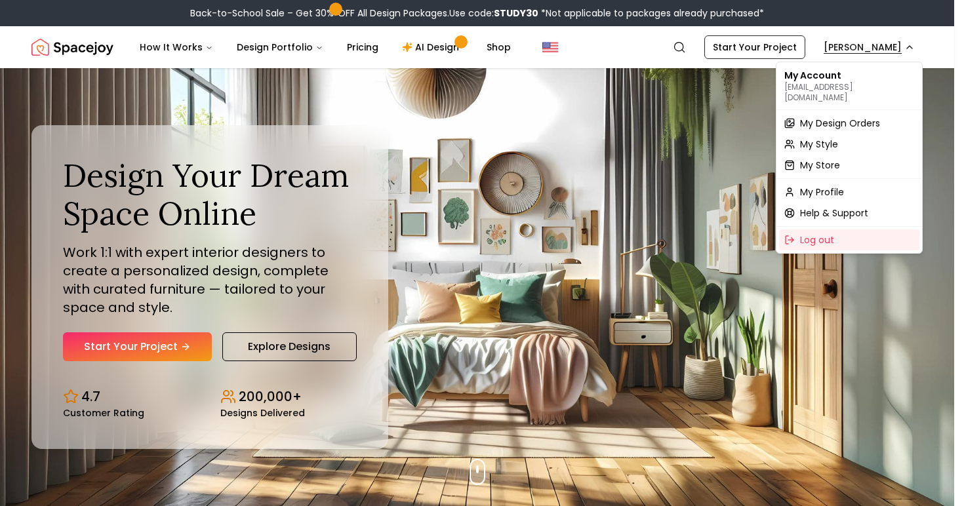
click at [841, 186] on span "My Profile" at bounding box center [822, 192] width 44 height 13
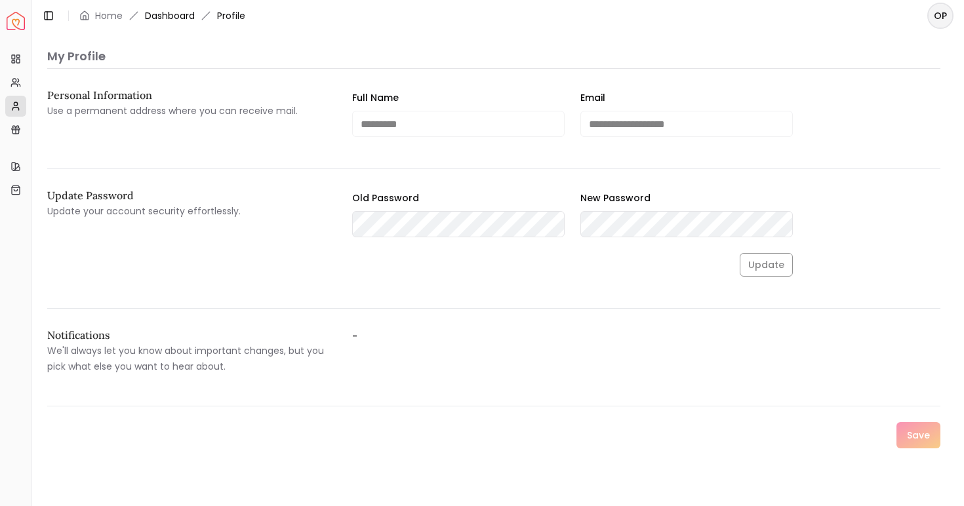
click at [149, 14] on link "Dashboard" at bounding box center [170, 15] width 50 height 13
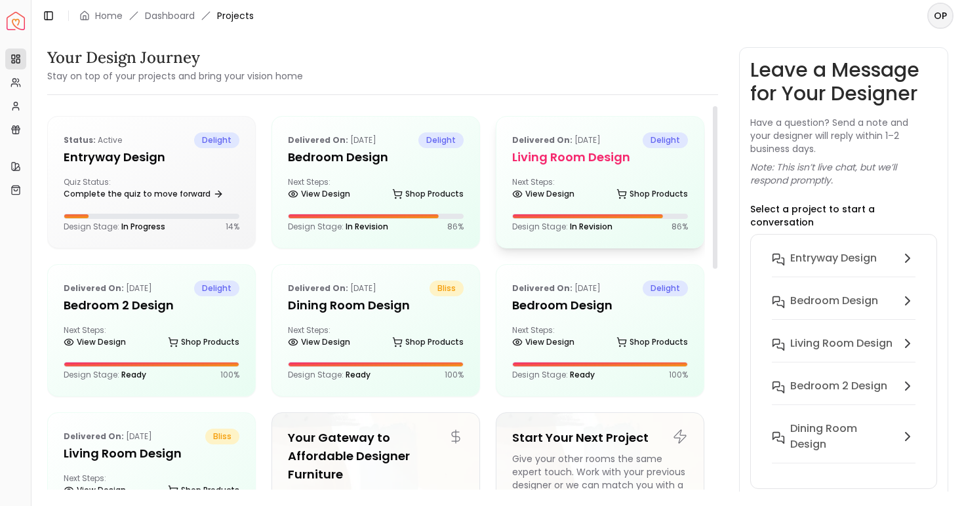
scroll to position [5, 0]
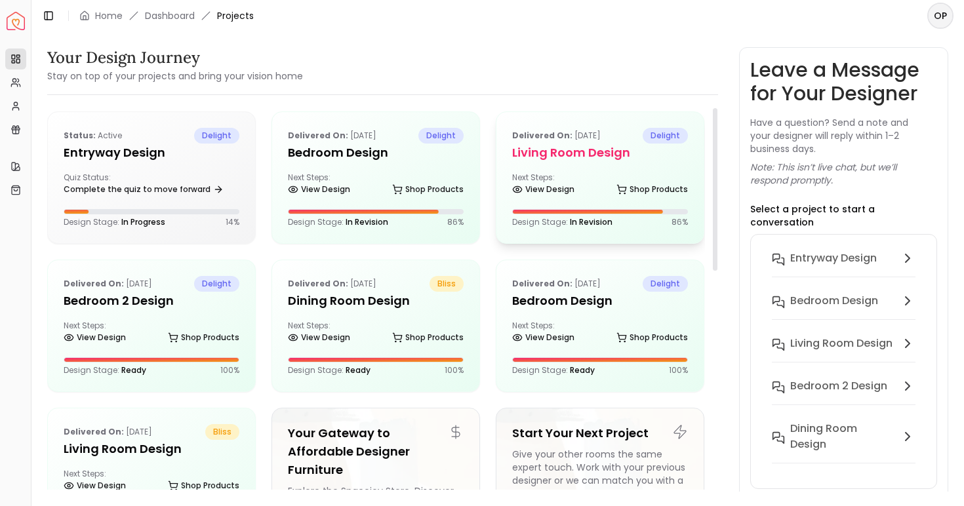
click at [608, 178] on div "Next Steps: View Design Shop Products" at bounding box center [600, 185] width 176 height 26
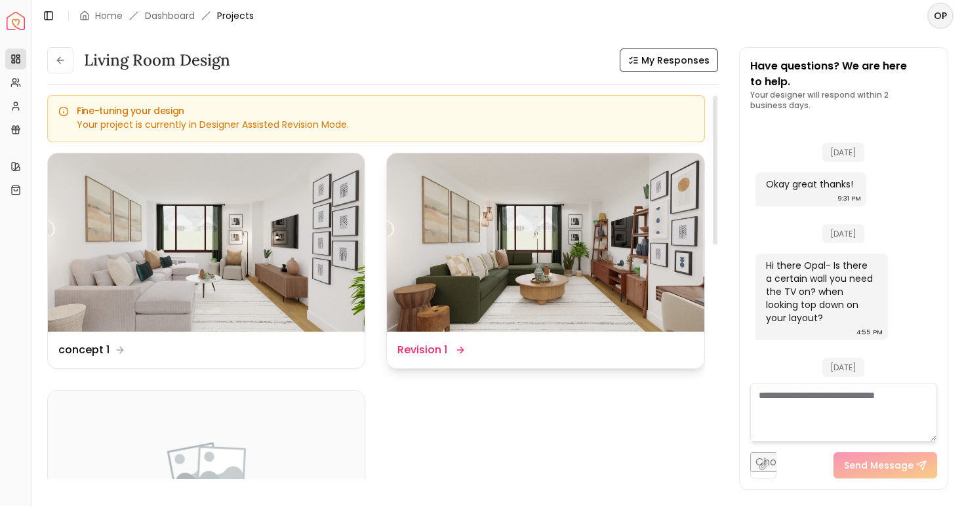
scroll to position [2655, 0]
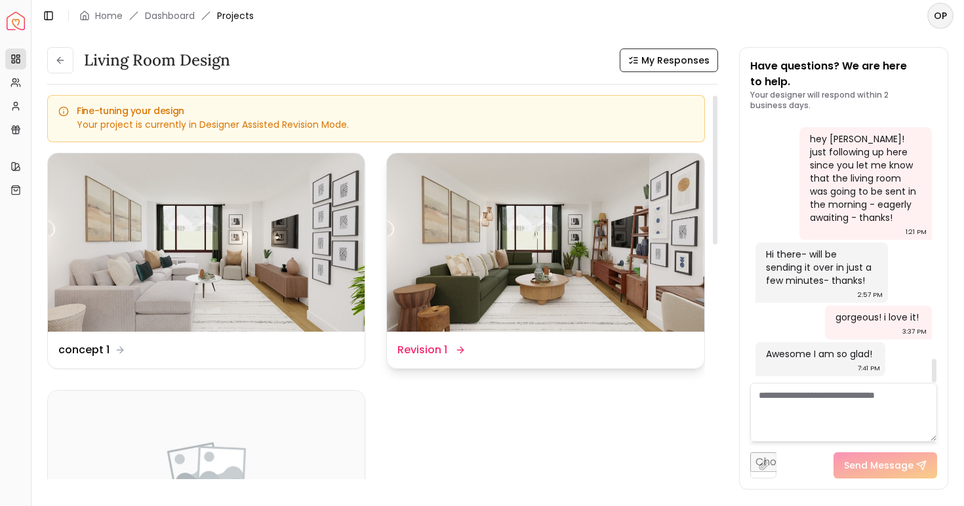
click at [643, 269] on img at bounding box center [545, 242] width 317 height 178
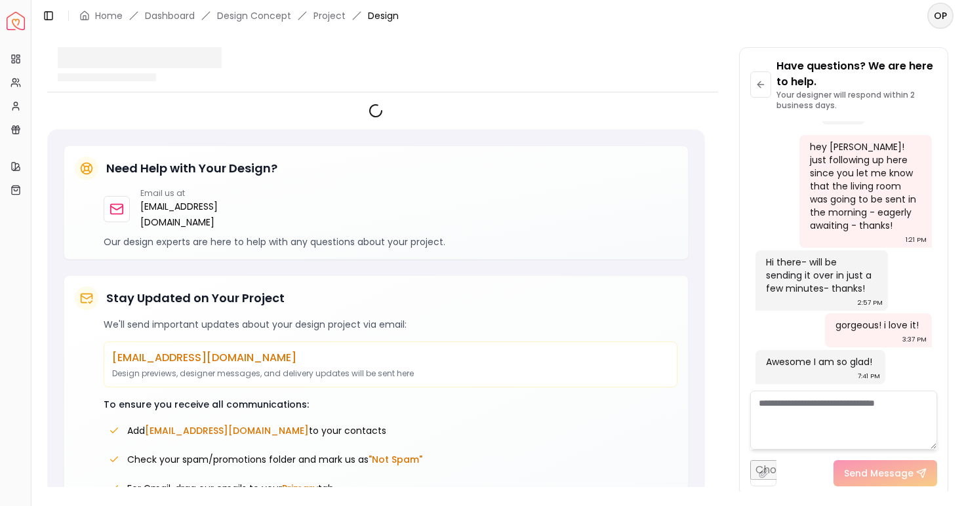
scroll to position [2644, 0]
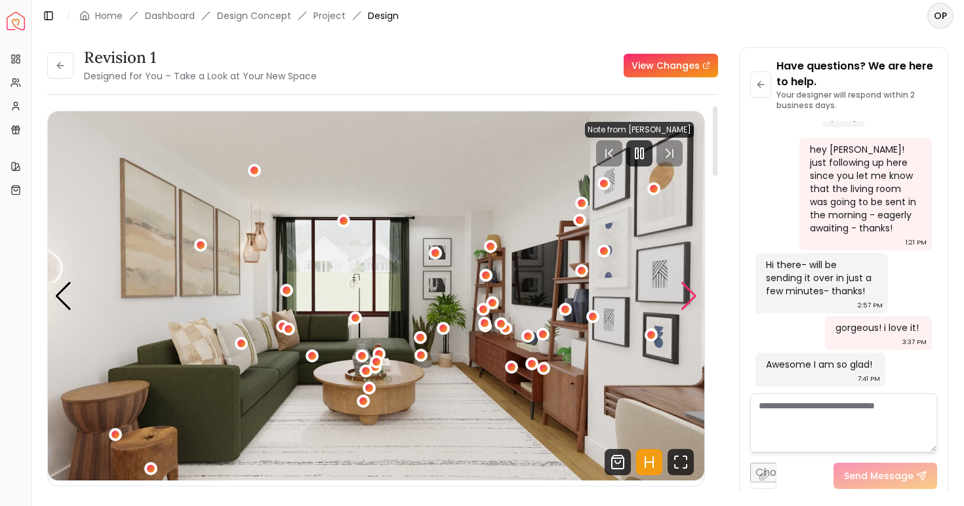
click at [692, 296] on div "Next slide" at bounding box center [689, 296] width 18 height 29
